Goal: Find specific page/section: Find specific page/section

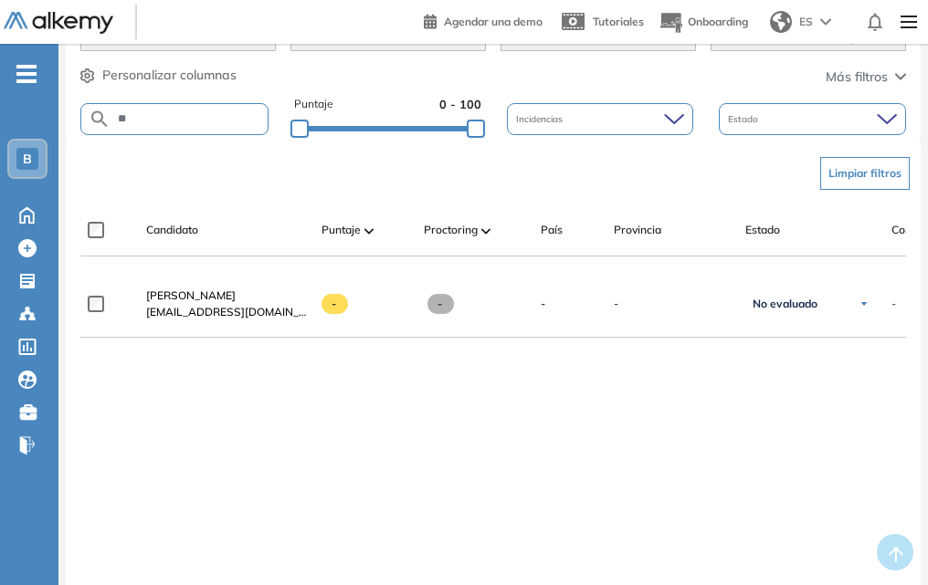
type input "*"
type input "**********"
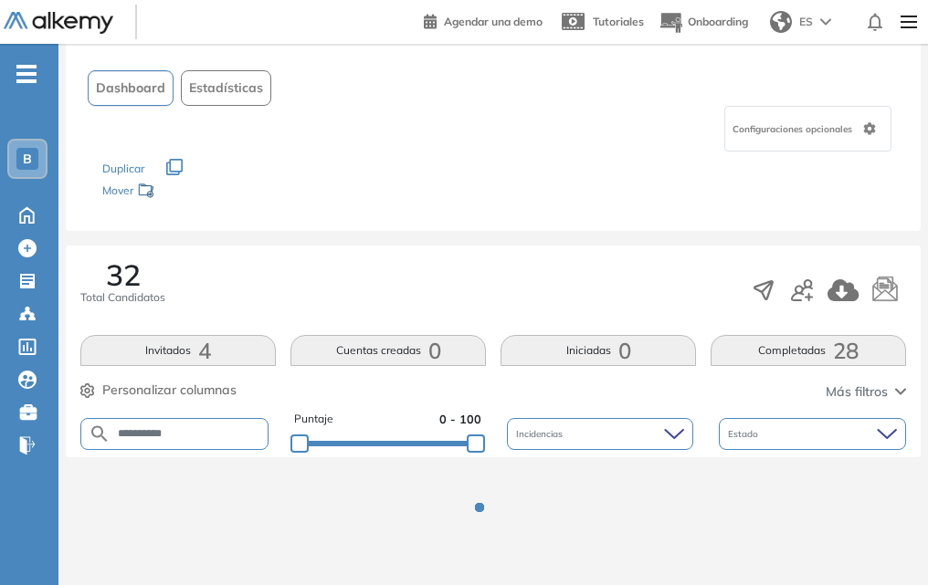
scroll to position [415, 0]
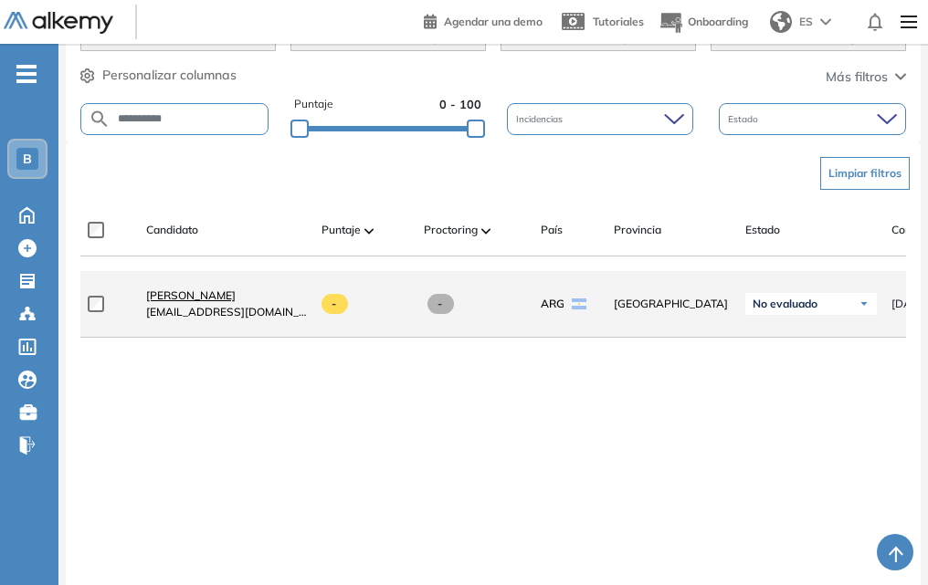
click at [207, 294] on link "[PERSON_NAME]" at bounding box center [226, 296] width 161 height 16
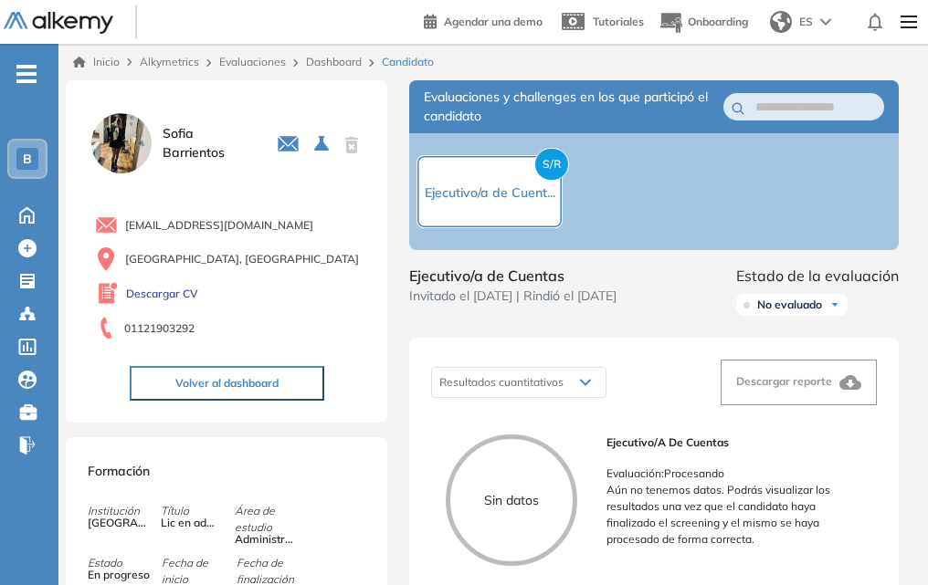
scroll to position [274, 0]
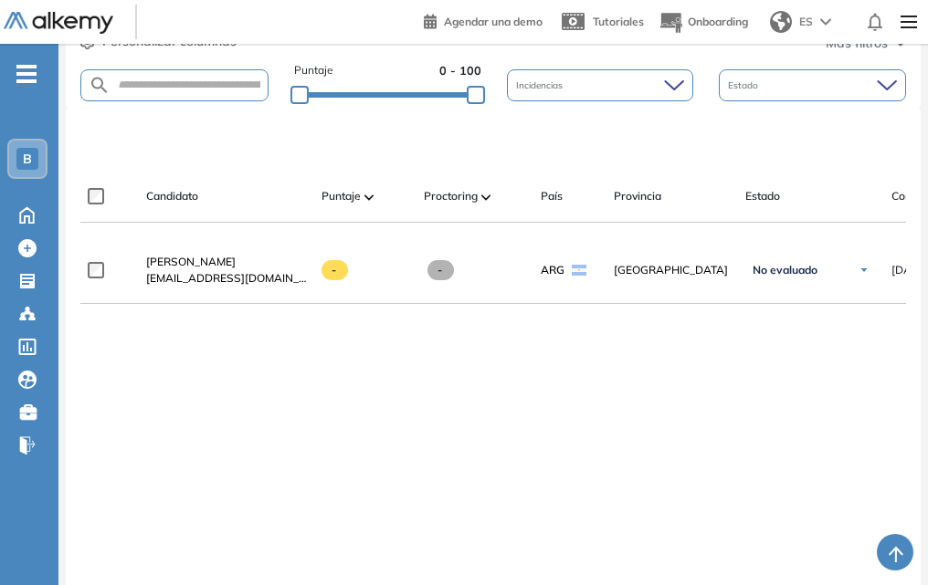
scroll to position [83, 0]
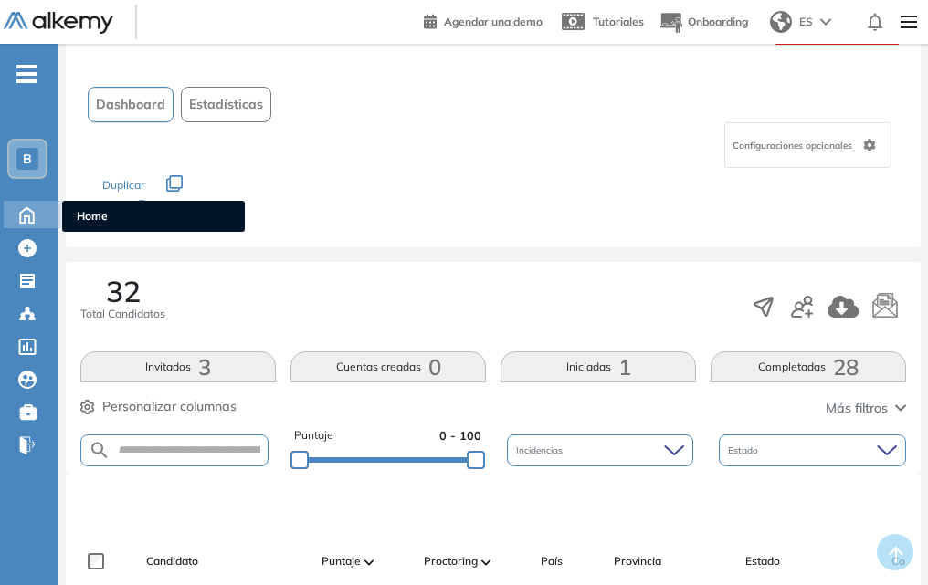
click at [26, 216] on icon at bounding box center [27, 215] width 14 height 16
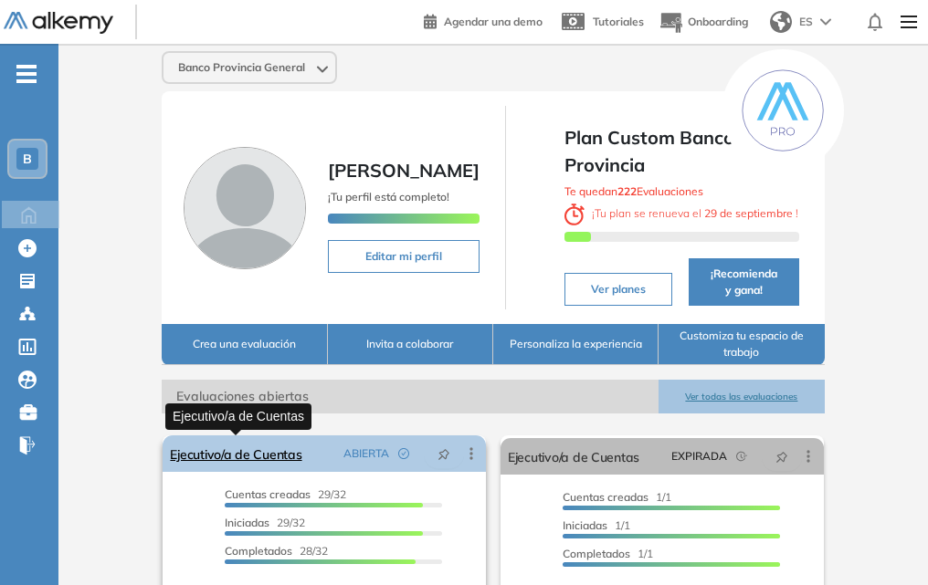
click at [261, 459] on link "Ejecutivo/a de Cuentas" at bounding box center [236, 454] width 132 height 37
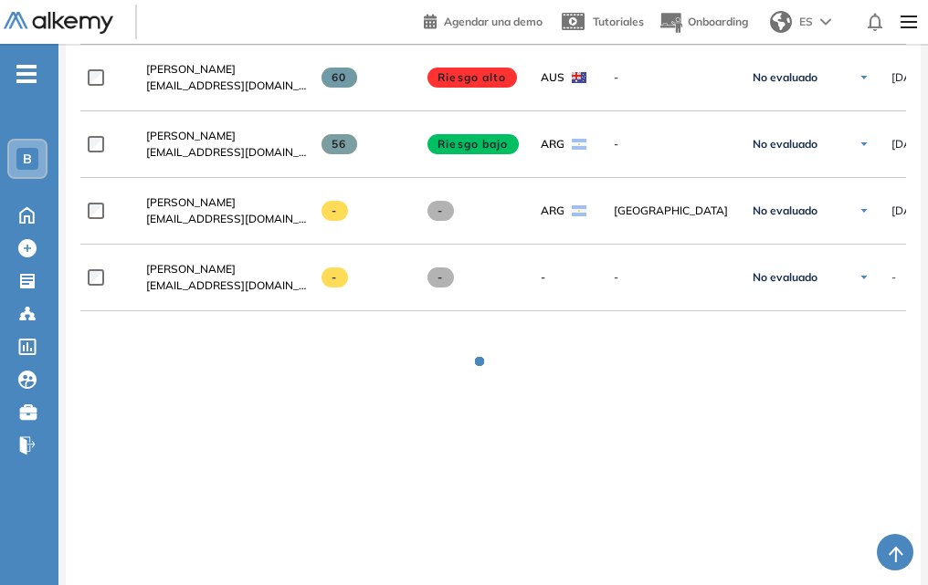
scroll to position [2473, 0]
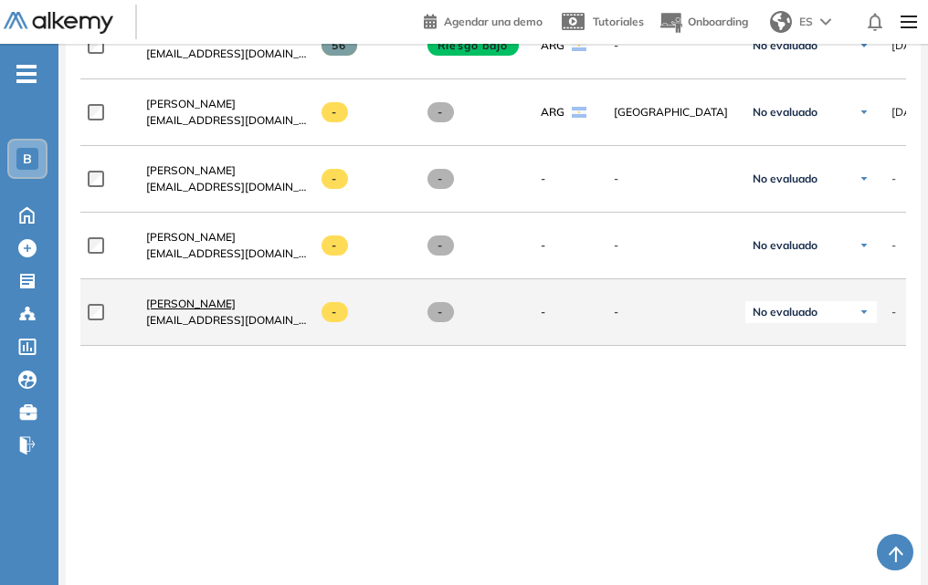
click at [171, 311] on span "[PERSON_NAME]" at bounding box center [191, 304] width 90 height 14
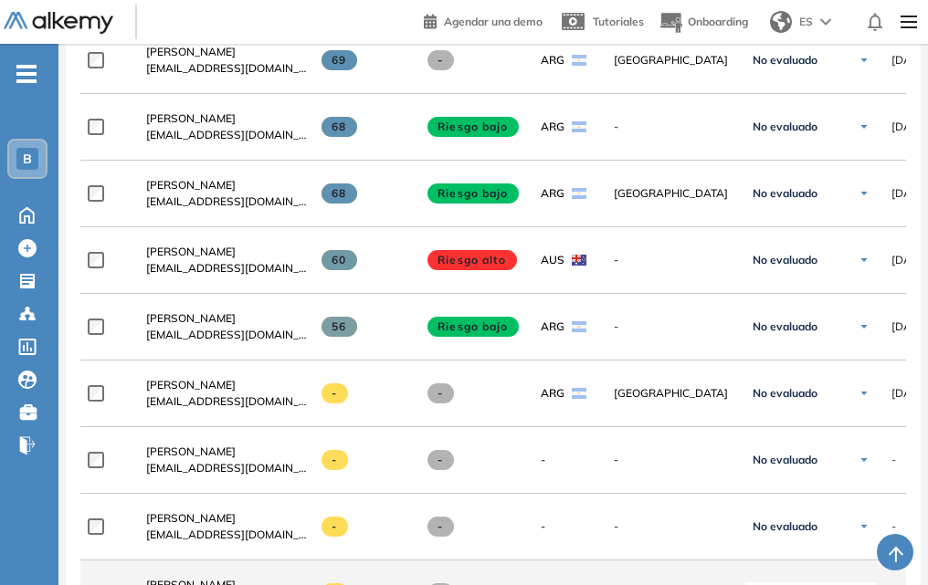
scroll to position [2375, 0]
